Goal: Task Accomplishment & Management: Use online tool/utility

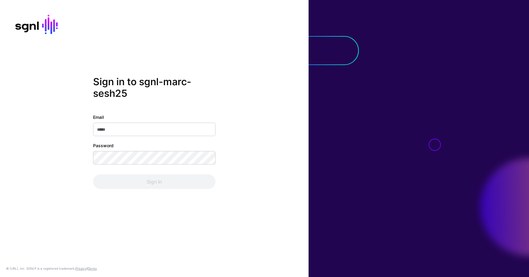
click at [154, 131] on input "Email" at bounding box center [154, 129] width 122 height 13
type input "**********"
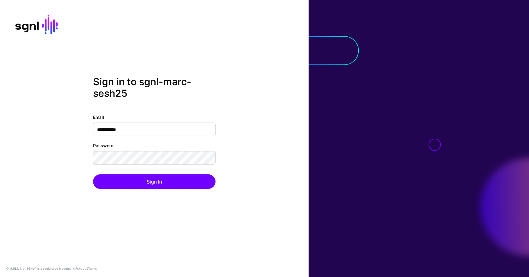
click at [143, 149] on div "Password" at bounding box center [154, 154] width 122 height 22
click at [93, 175] on button "Sign In" at bounding box center [154, 182] width 122 height 15
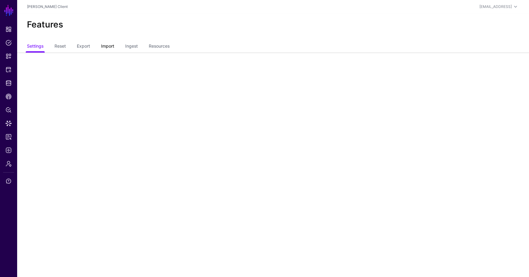
click at [106, 43] on link "Import" at bounding box center [107, 47] width 13 height 12
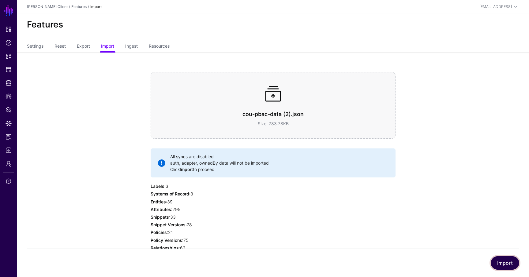
click at [499, 261] on button "Import" at bounding box center [504, 263] width 28 height 13
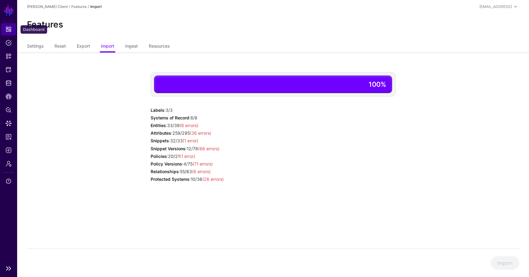
click at [10, 31] on span "Dashboard" at bounding box center [9, 29] width 6 height 6
